Goal: Information Seeking & Learning: Learn about a topic

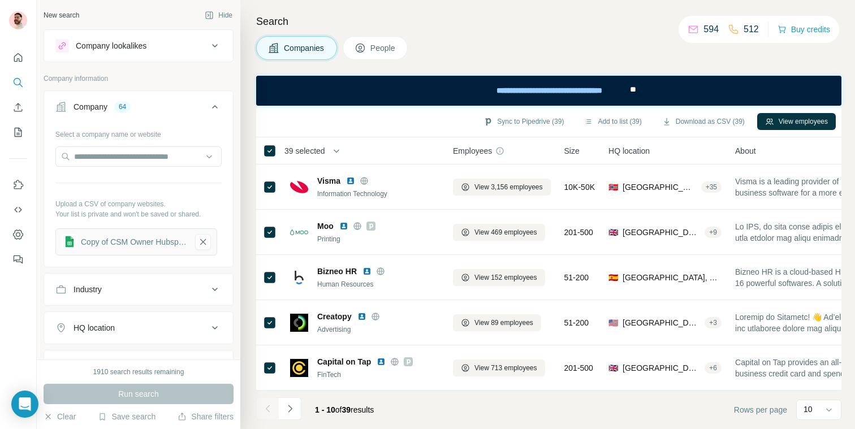
click at [12, 79] on button "Search" at bounding box center [18, 82] width 18 height 20
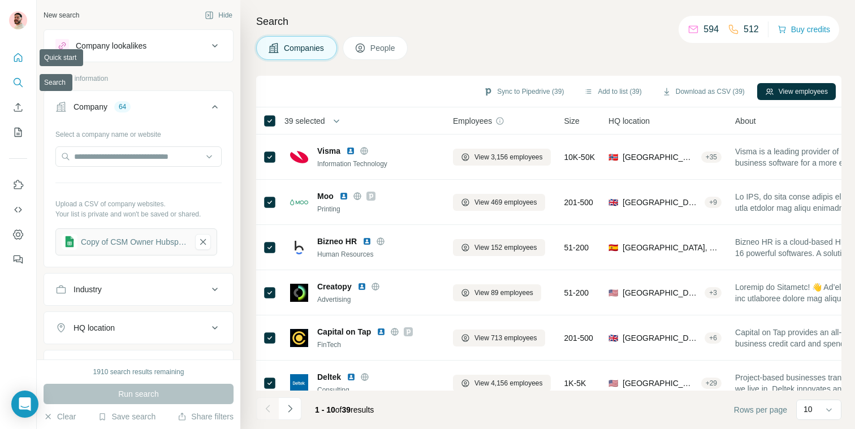
click at [17, 51] on button "Quick start" at bounding box center [18, 58] width 18 height 20
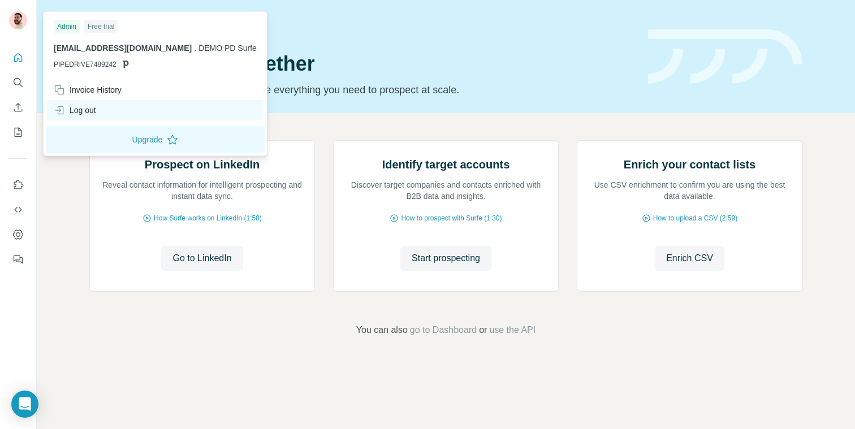
click at [85, 111] on div "Log out" at bounding box center [75, 110] width 42 height 11
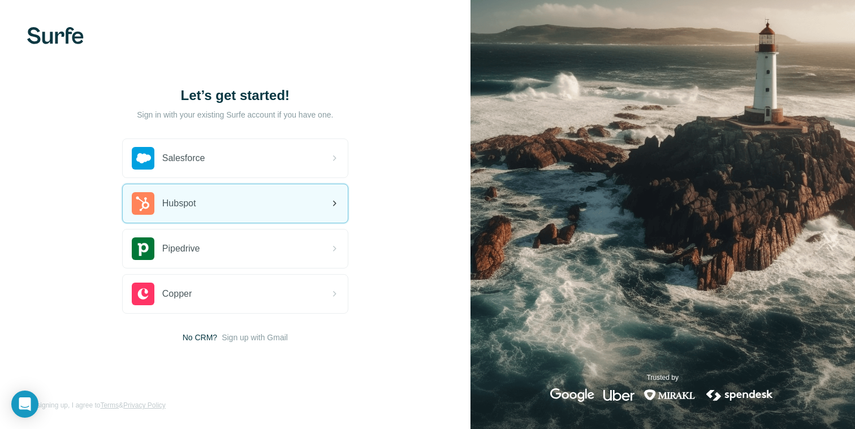
click at [231, 213] on div "Hubspot" at bounding box center [235, 203] width 225 height 38
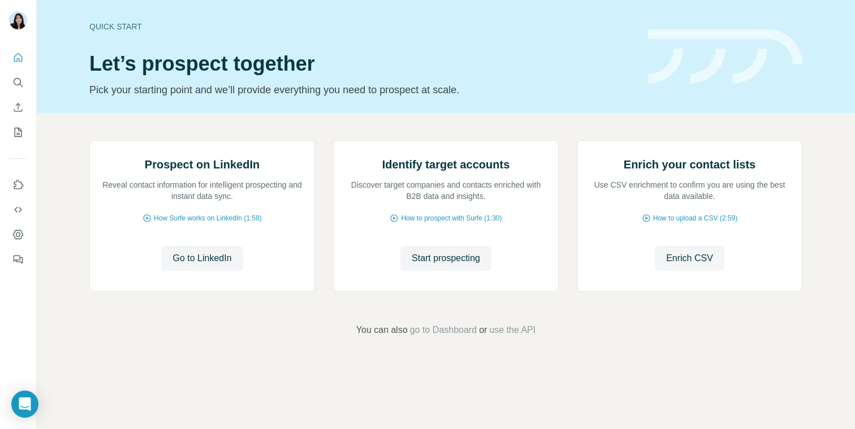
scroll to position [59, 0]
click at [447, 265] on span "Start prospecting" at bounding box center [446, 259] width 68 height 14
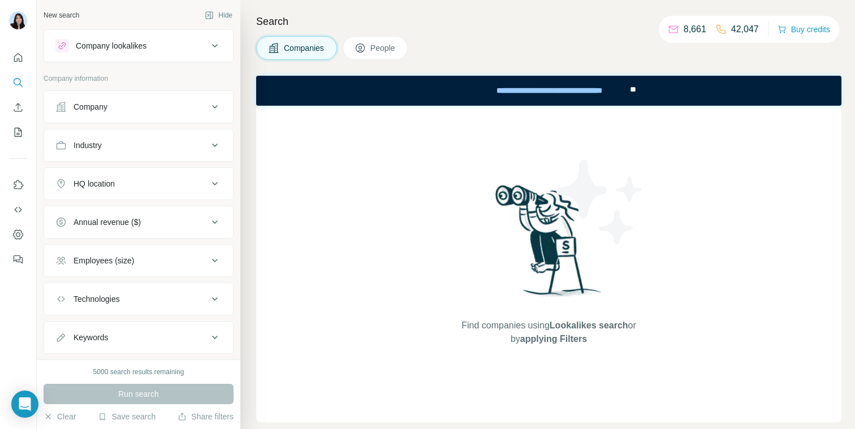
click at [187, 105] on div "Company" at bounding box center [131, 106] width 153 height 11
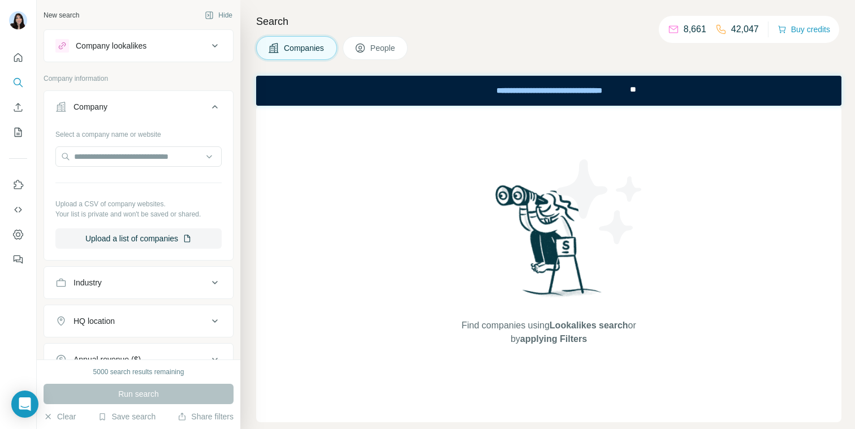
click at [184, 106] on div "Company" at bounding box center [131, 106] width 153 height 11
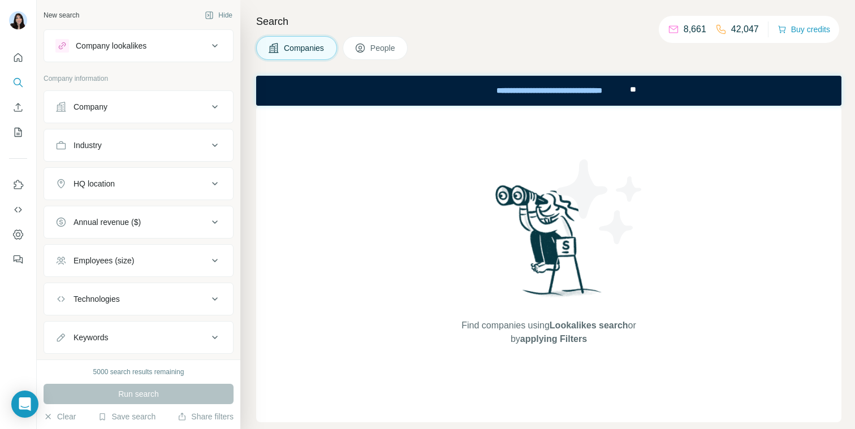
click at [170, 105] on div "Company" at bounding box center [131, 106] width 153 height 11
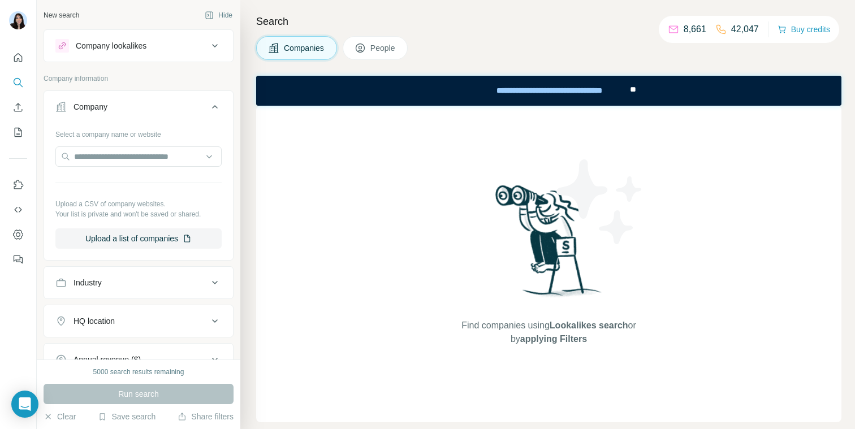
click at [170, 105] on div "Company" at bounding box center [131, 106] width 153 height 11
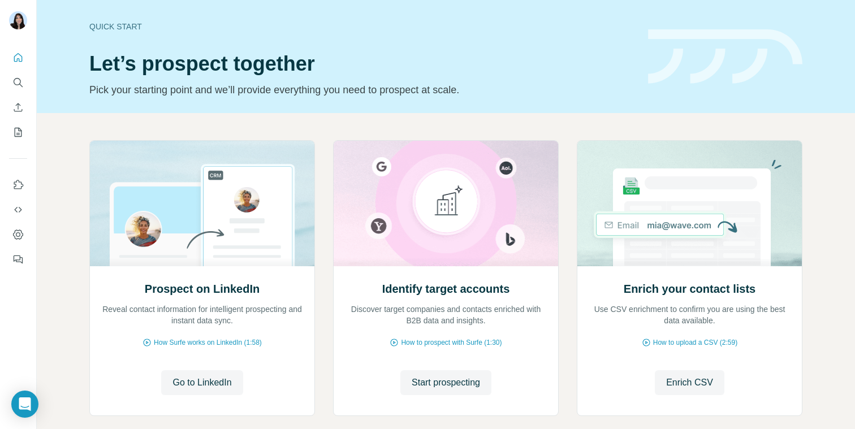
click at [253, 21] on div "Quick start" at bounding box center [361, 26] width 545 height 11
click at [18, 233] on icon "Dashboard" at bounding box center [18, 234] width 5 height 5
click at [24, 85] on button "Search" at bounding box center [18, 82] width 18 height 20
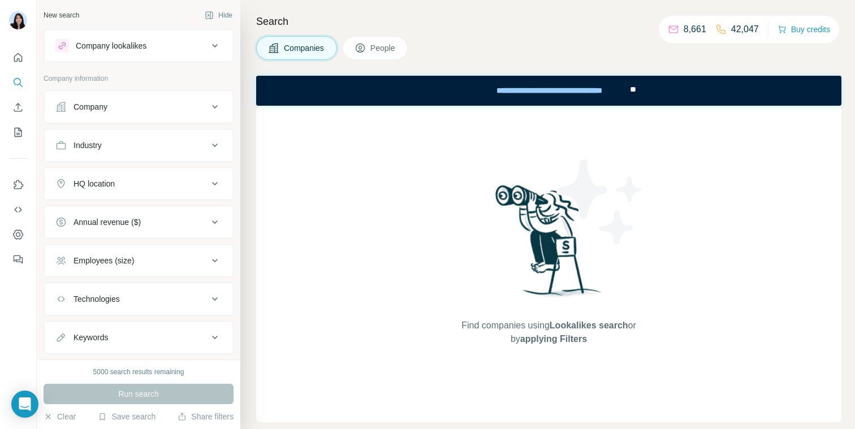
click at [126, 103] on div "Company" at bounding box center [131, 106] width 153 height 11
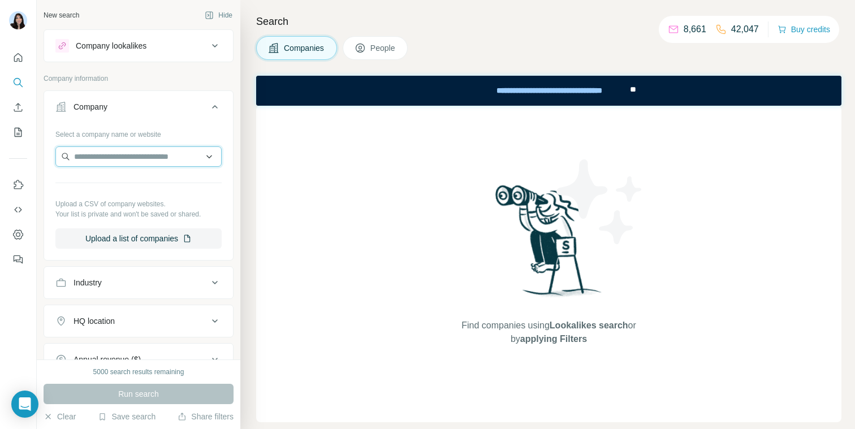
click at [115, 157] on input "text" at bounding box center [138, 156] width 166 height 20
click at [148, 63] on div "Company lookalikes Company information Company Select a company name or website…" at bounding box center [139, 260] width 190 height 462
click at [156, 50] on div "Company lookalikes" at bounding box center [131, 46] width 153 height 14
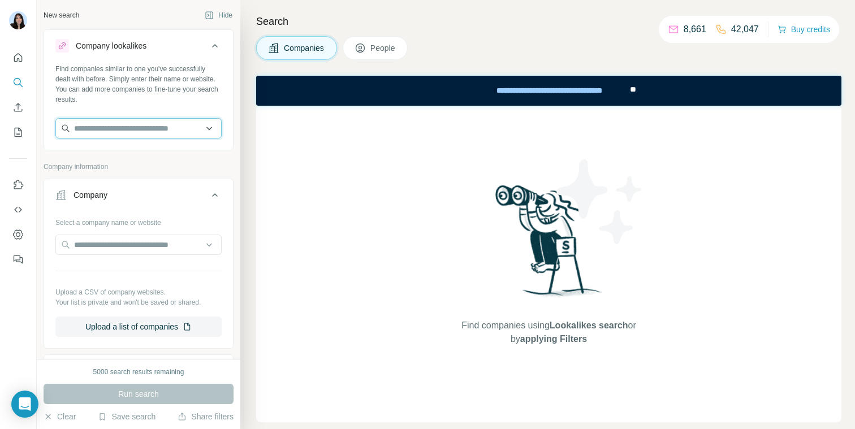
click at [126, 130] on input "text" at bounding box center [138, 128] width 166 height 20
type input "*"
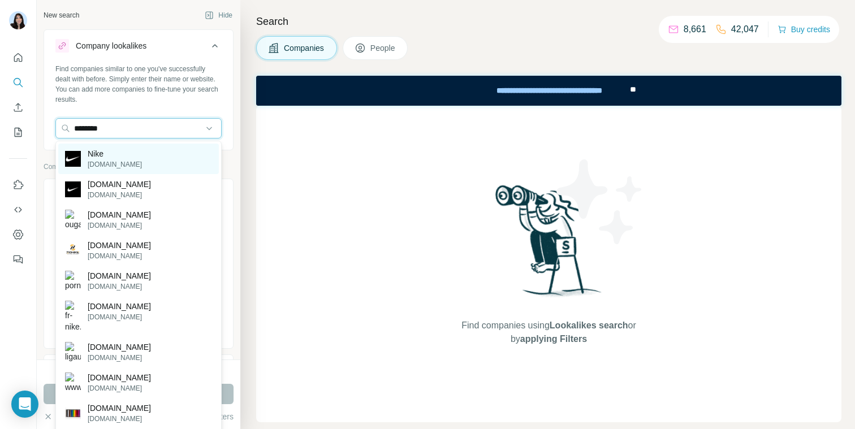
type input "********"
click at [127, 160] on div "Nike nike.com" at bounding box center [138, 159] width 161 height 31
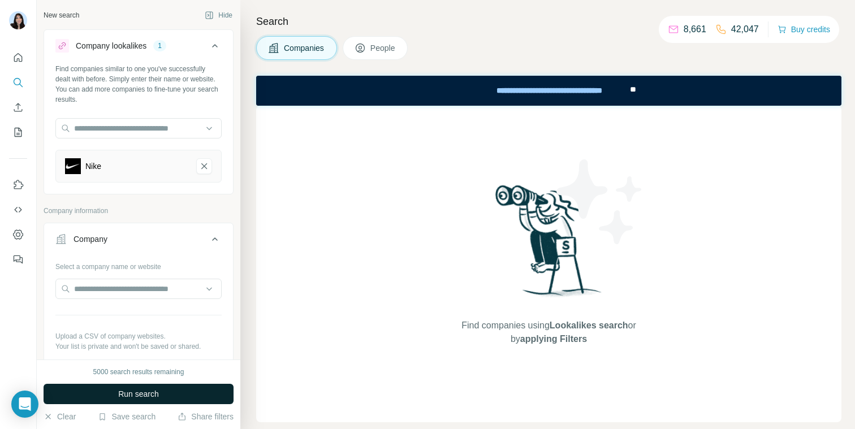
click at [127, 390] on span "Run search" at bounding box center [138, 394] width 41 height 11
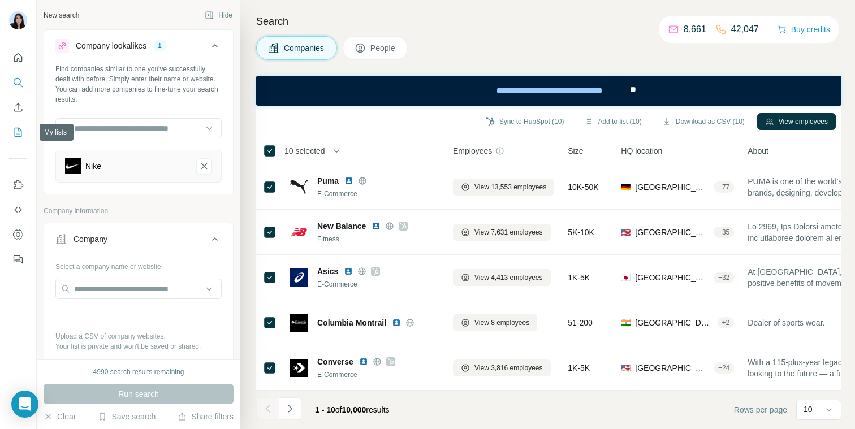
click at [18, 131] on icon "My lists" at bounding box center [17, 132] width 11 height 11
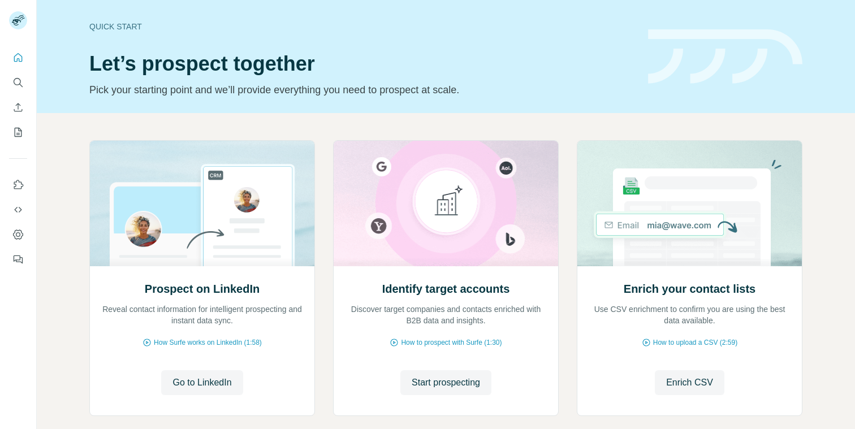
click at [365, 89] on p "Pick your starting point and we’ll provide everything you need to prospect at s…" at bounding box center [361, 90] width 545 height 16
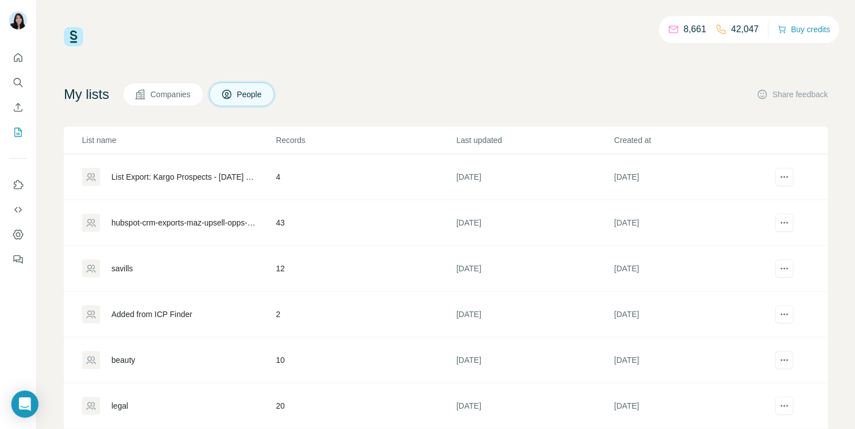
click at [173, 179] on div "List Export: Kargo Prospects - 04/09/2025 12:51" at bounding box center [183, 176] width 145 height 11
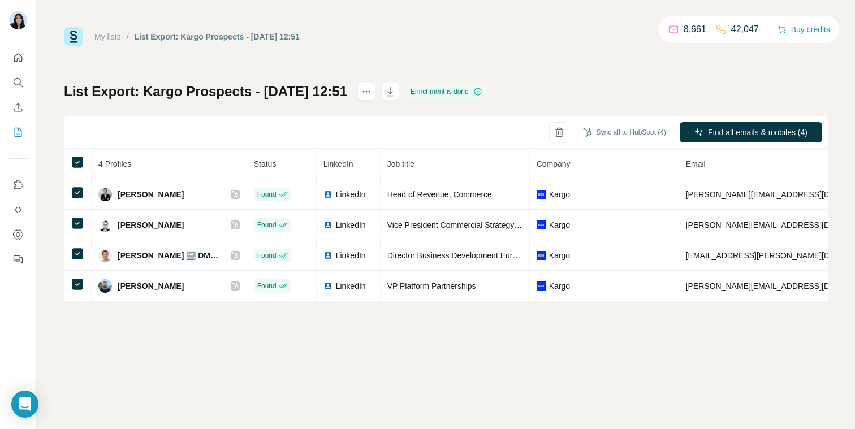
click at [456, 85] on div "Enrichment is done" at bounding box center [446, 92] width 79 height 14
drag, startPoint x: 456, startPoint y: 85, endPoint x: 498, endPoint y: 87, distance: 41.3
click at [486, 87] on div "Enrichment is done" at bounding box center [446, 92] width 79 height 14
